Goal: Find specific page/section: Find specific page/section

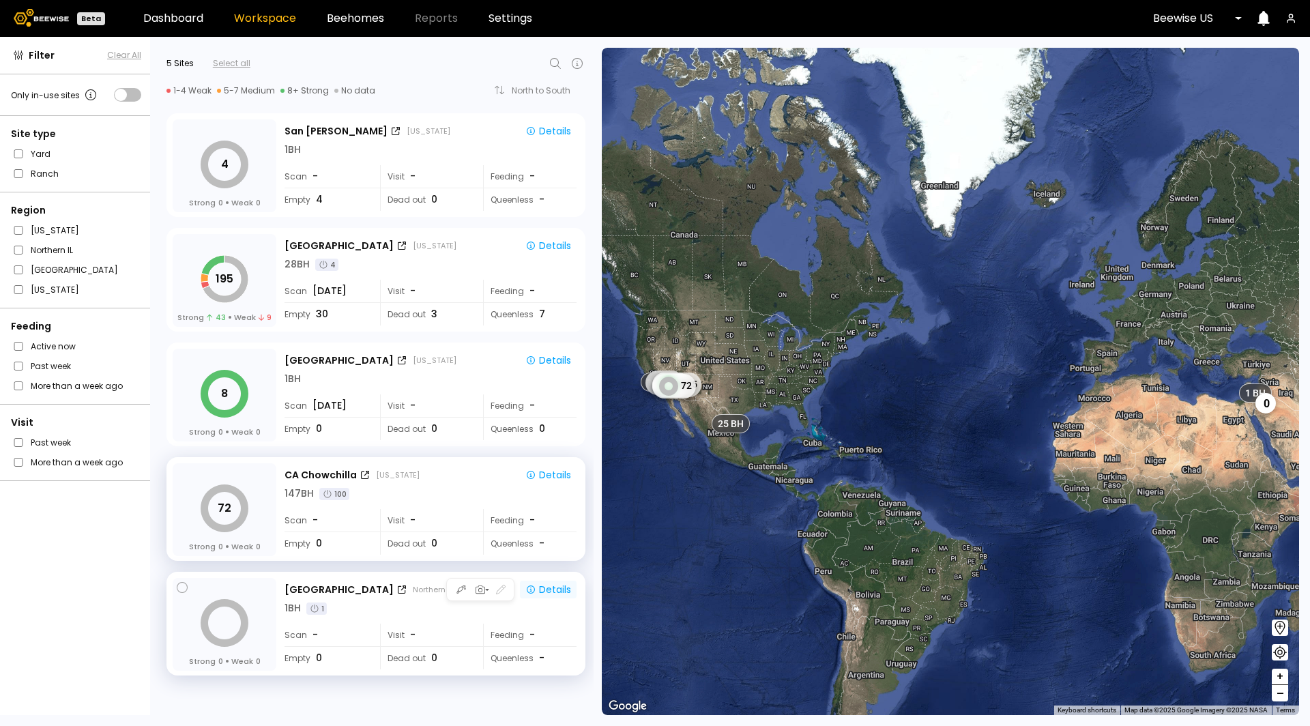
click at [551, 586] on div "Details" at bounding box center [548, 589] width 46 height 12
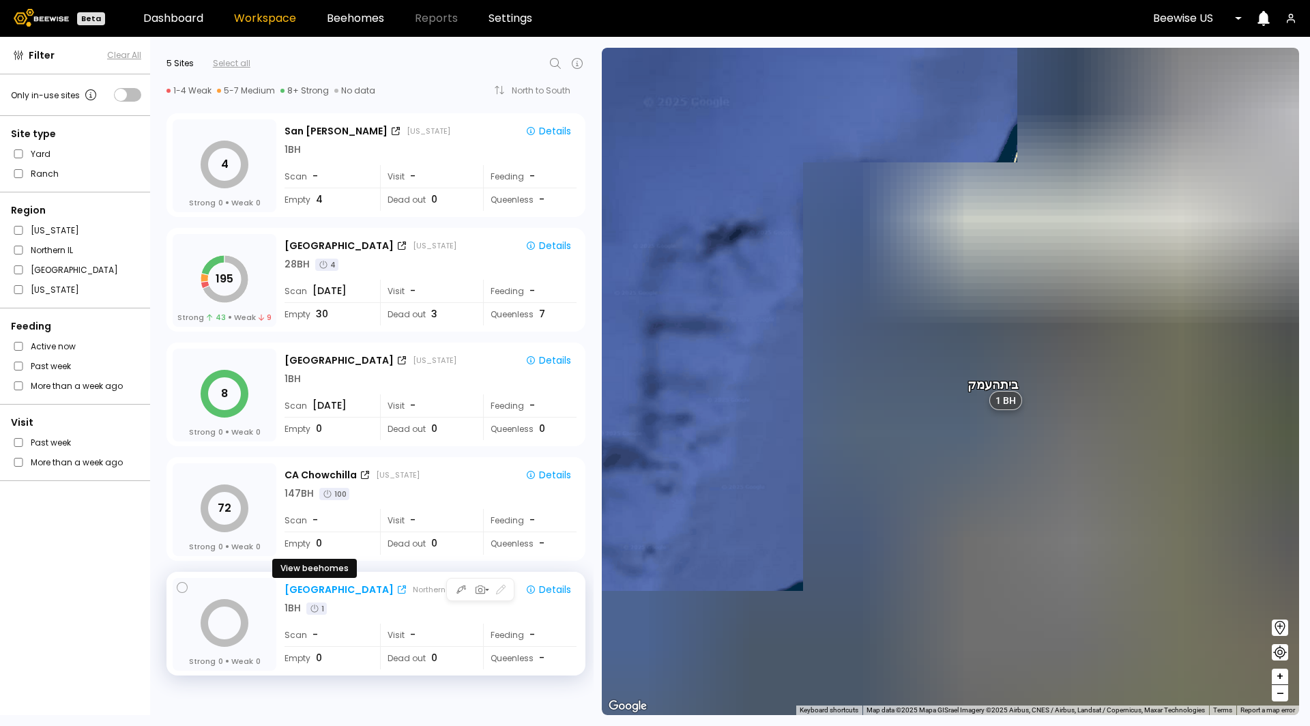
click at [293, 588] on div "[GEOGRAPHIC_DATA]" at bounding box center [339, 590] width 109 height 14
